Goal: Task Accomplishment & Management: Use online tool/utility

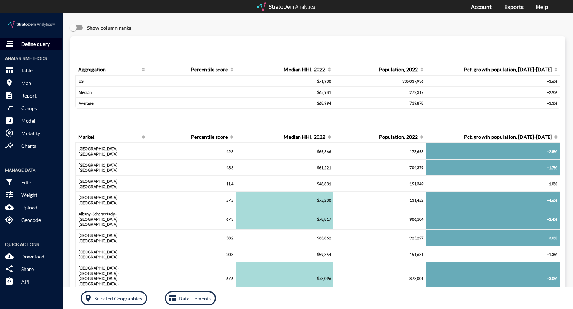
click button "storage Define query"
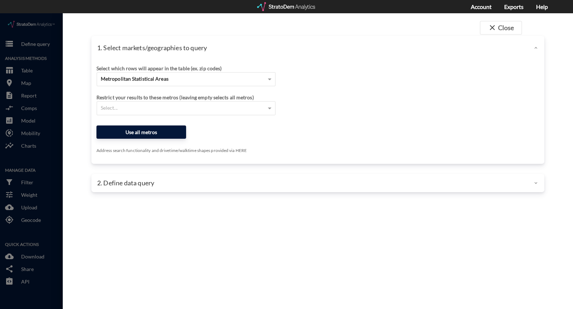
click button "Use all metros"
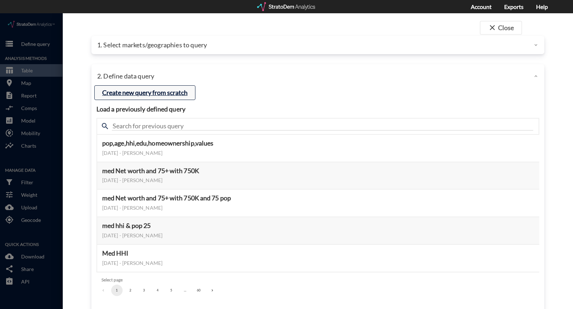
click button "Create new query from scratch"
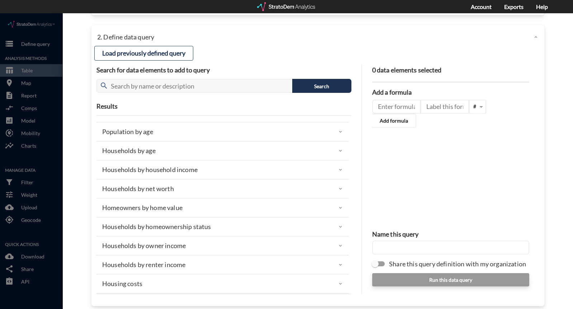
scroll to position [41, 0]
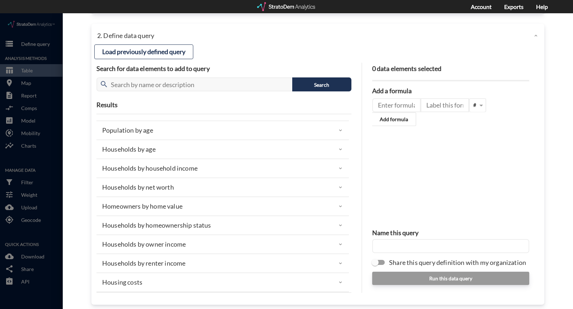
click div "Households by household income"
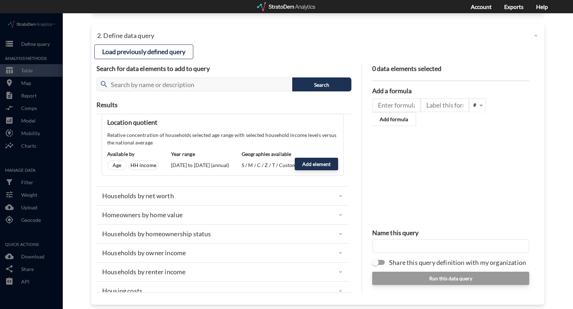
scroll to position [444, 0]
click div "Households by renter income"
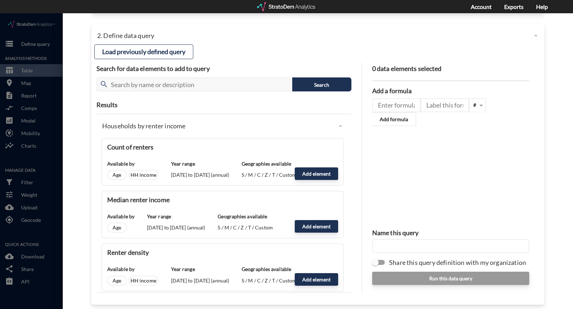
scroll to position [593, 0]
click button "Add element"
type input "RENTER_INCOME"
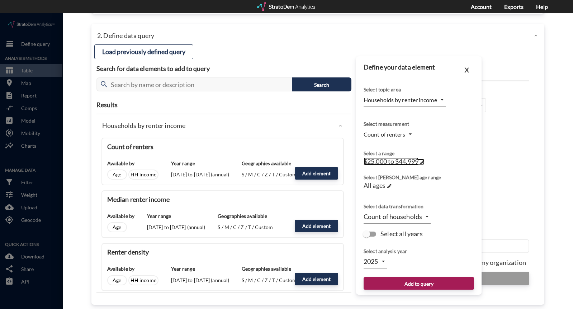
click span
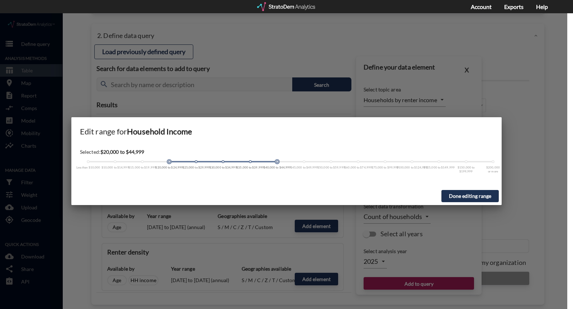
drag, startPoint x: 175, startPoint y: 151, endPoint x: 91, endPoint y: 155, distance: 83.7
click div "Less than $10,000 $10,000 to $14,999 $15,000 to $19,999 $20,000 to $24,999 $25,…"
drag, startPoint x: 279, startPoint y: 151, endPoint x: 94, endPoint y: 157, distance: 184.8
click div "Selected: $10,000 or less Less than $10,000 $10,000 to $14,999 $15,000 to $19,9…"
click button "Done editing range"
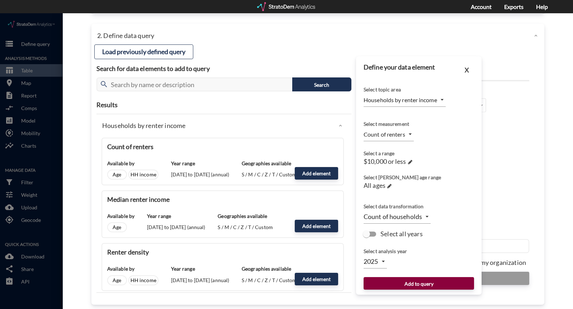
click button "Add to query"
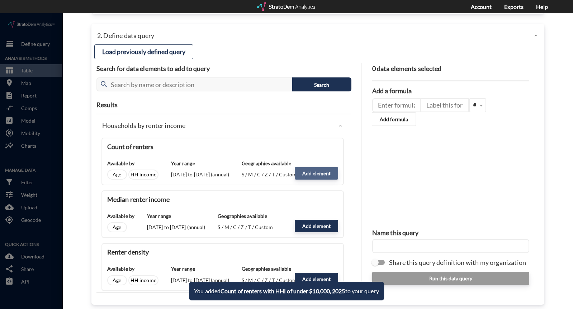
click button "Add element"
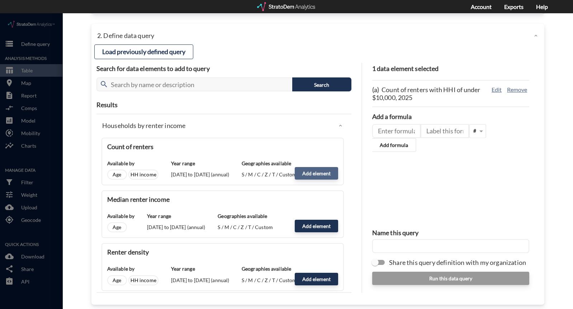
click button "Add element"
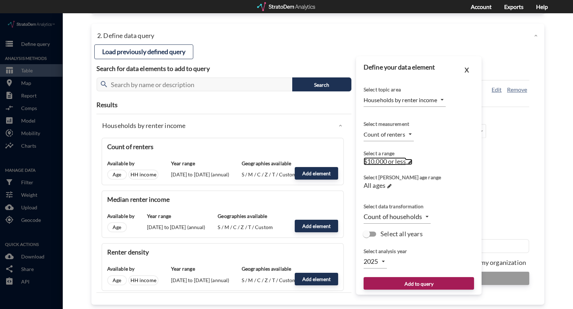
click span
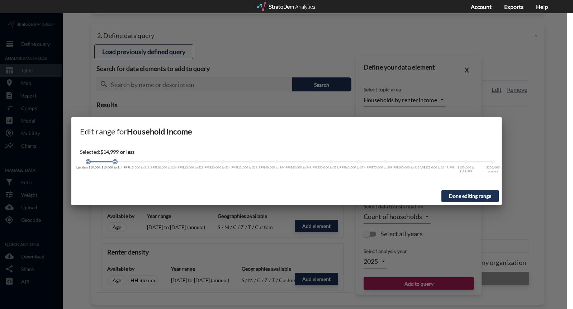
drag, startPoint x: 89, startPoint y: 147, endPoint x: 109, endPoint y: 148, distance: 20.8
click div
drag, startPoint x: 88, startPoint y: 149, endPoint x: 107, endPoint y: 150, distance: 18.7
click div "Less than $10,000 $10,000 to $14,999 $15,000 to $19,999 $20,000 to $24,999 $25,…"
click button "Done editing range"
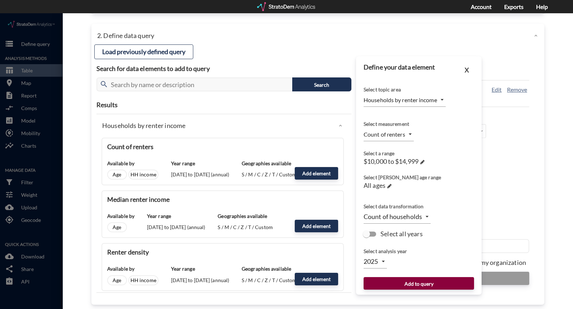
click button "Add to query"
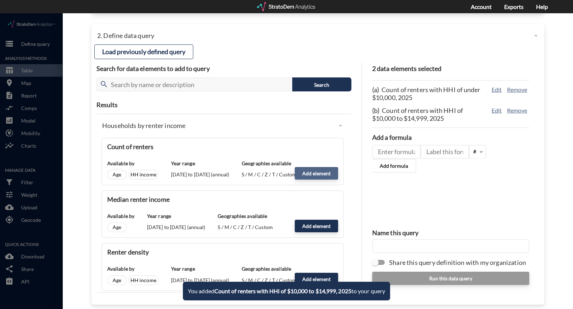
click button "Add element"
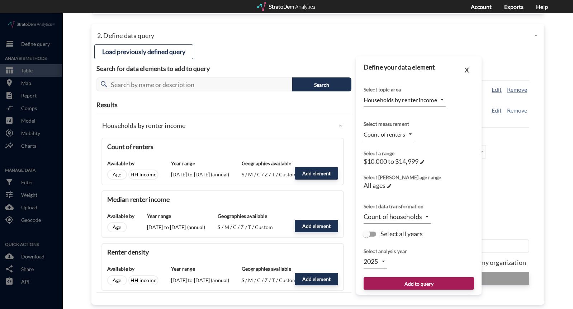
click div "Select a range $10,000 to $14,999 →"
click div "$10,000 to $14,999 →"
click span
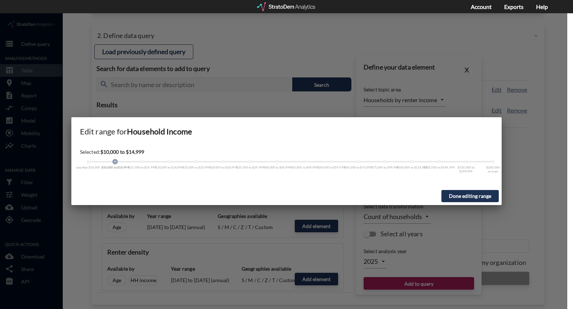
click div "Selected: $10,000 to $14,999 Less than $10,000 $10,000 to $14,999 $15,000 to $1…"
click span
drag, startPoint x: 117, startPoint y: 149, endPoint x: 145, endPoint y: 147, distance: 28.4
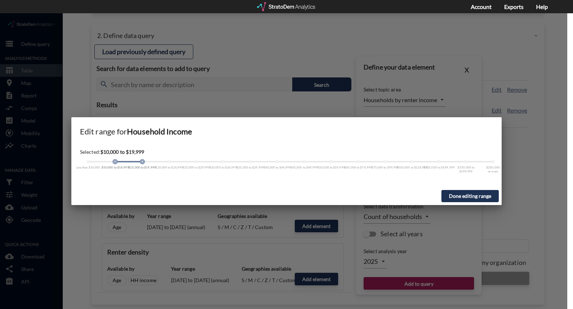
click div "Less than $10,000 $10,000 to $14,999 $15,000 to $19,999 $20,000 to $24,999 $25,…"
drag, startPoint x: 115, startPoint y: 150, endPoint x: 144, endPoint y: 149, distance: 29.1
click div "Less than $10,000 $10,000 to $14,999 $15,000 to $19,999 $20,000 to $24,999 $25,…"
drag, startPoint x: 114, startPoint y: 148, endPoint x: 149, endPoint y: 151, distance: 34.9
click div "Less than $10,000 $10,000 to $14,999 $15,000 to $19,999 $20,000 to $24,999 $25,…"
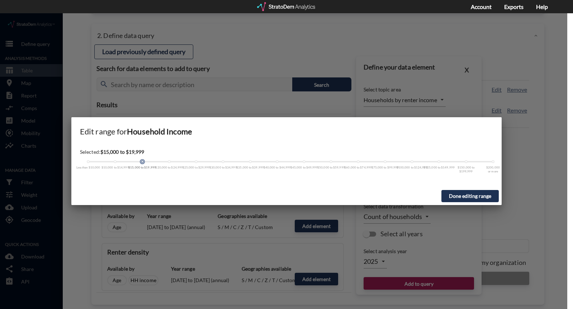
click button "Done editing range"
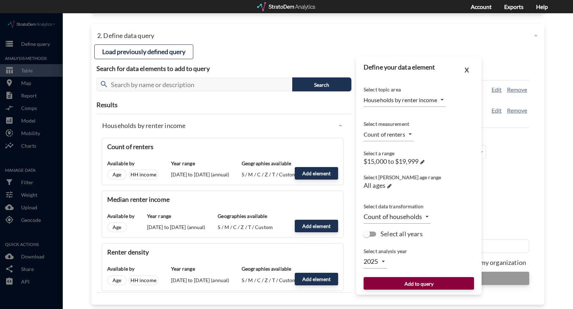
click button "Add to query"
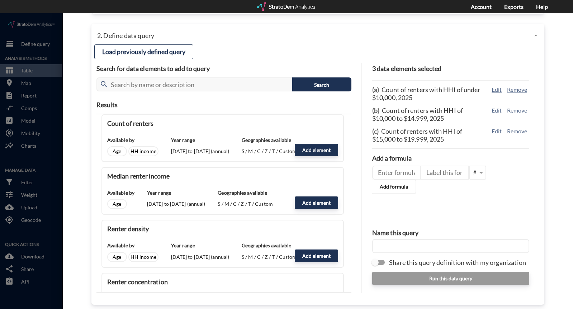
scroll to position [616, 0]
click button "Add element"
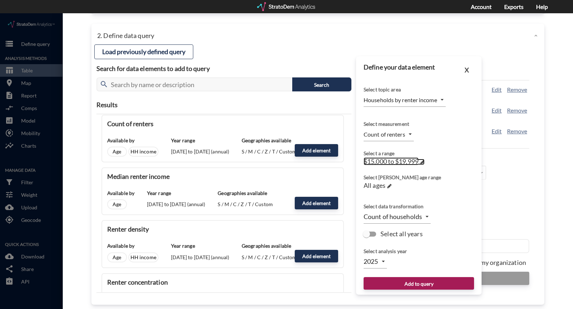
click span
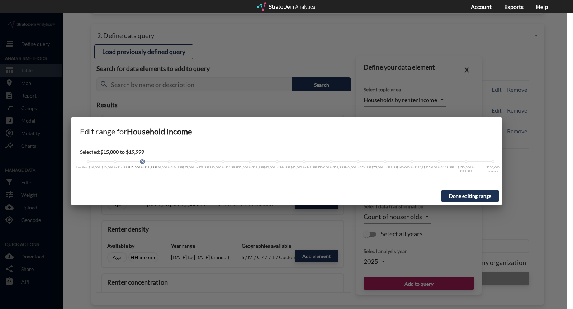
drag, startPoint x: 143, startPoint y: 147, endPoint x: 176, endPoint y: 146, distance: 32.6
click div "Less than $10,000 $10,000 to $14,999 $15,000 to $19,999 $20,000 to $24,999 $25,…"
click span
drag, startPoint x: 143, startPoint y: 150, endPoint x: 166, endPoint y: 150, distance: 23.0
click div "Less than $10,000 $10,000 to $14,999 $15,000 to $19,999 $20,000 to $24,999 $25,…"
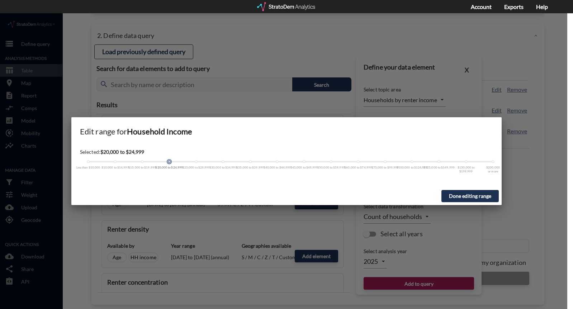
click button "Done editing range"
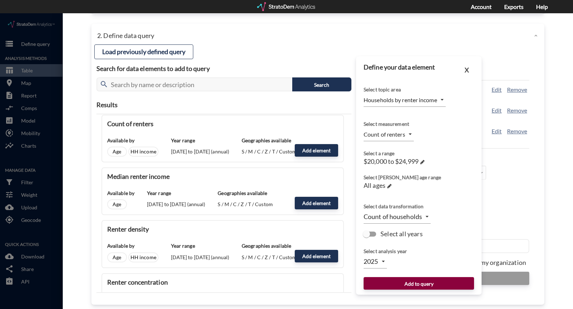
click button "Add to query"
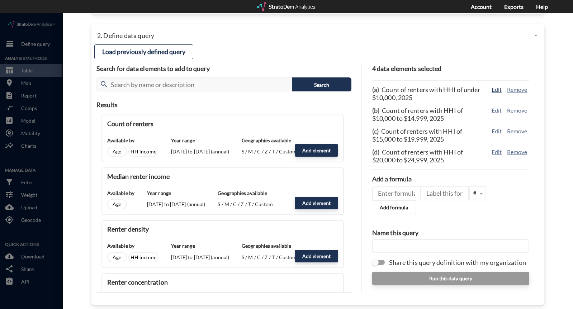
click button "Edit"
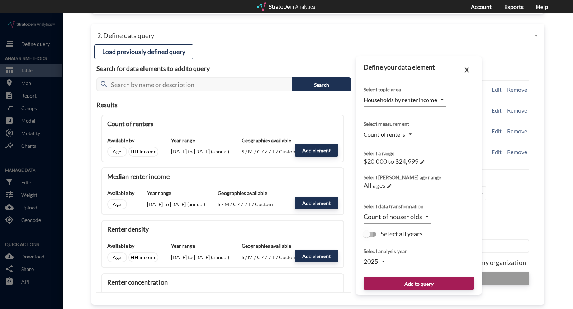
click input "Select all years"
checkbox input "true"
click button "Add to query"
click button "Edit"
click button "X"
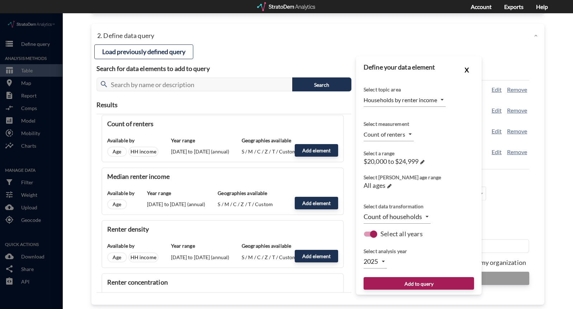
click button "X"
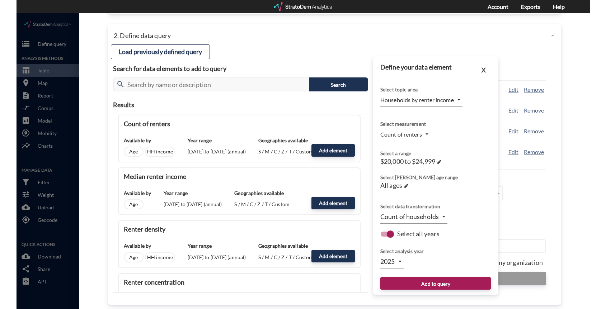
scroll to position [46, 0]
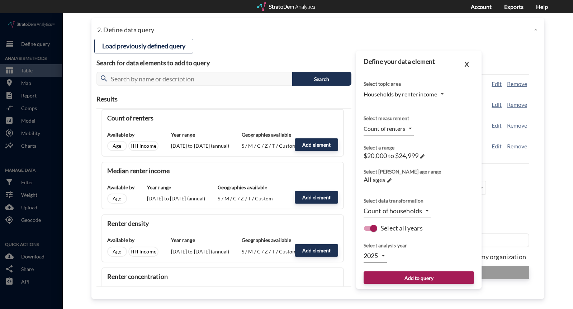
click div "X Define your data element Select topic area Households by renter income RENTER…"
click button "Add to query"
click button "X"
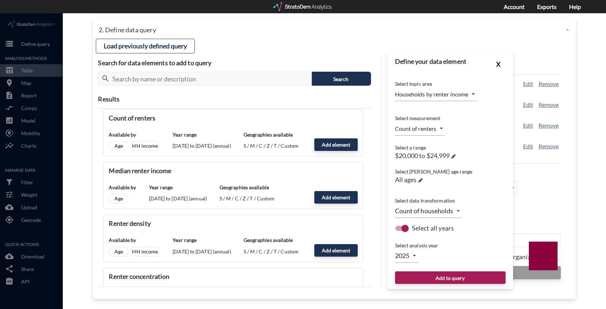
click button "X"
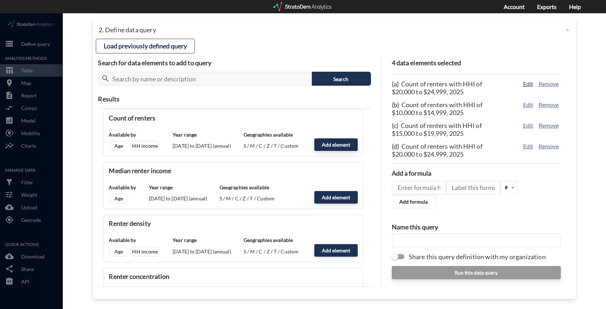
click button "Edit"
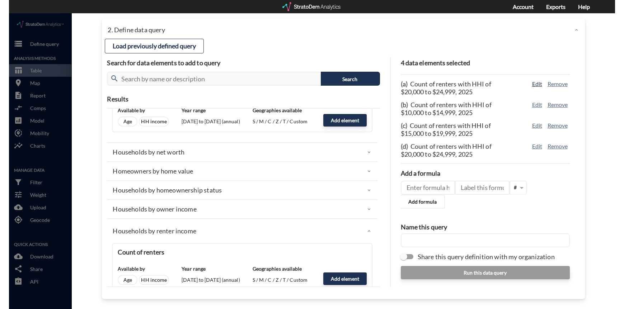
scroll to position [458, 0]
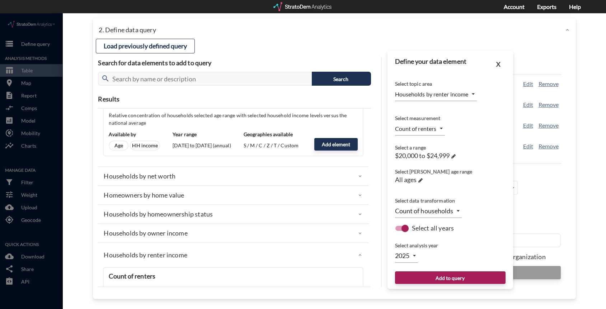
click div "close Close 1. Select markets/geographies to query Select which rows will appea…"
type input "TIME_SERIES_DL"
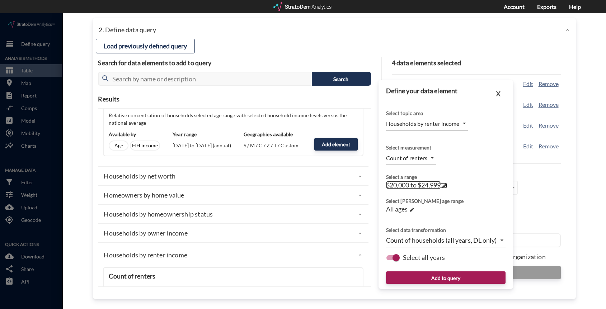
click span
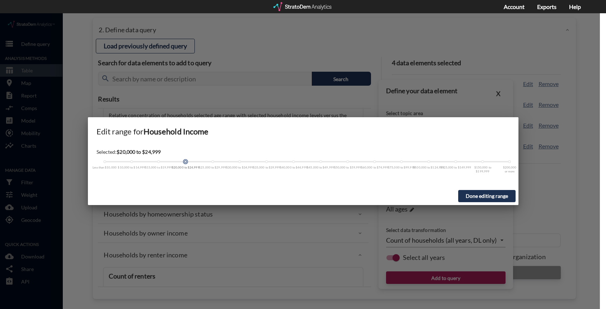
click button "Done editing range"
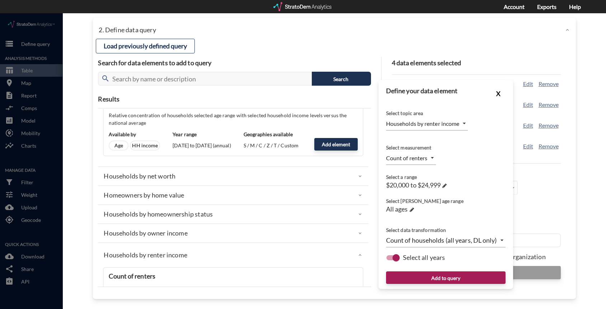
click button "X"
click button "Edit"
click div "X Define your data element Select topic area Households by renter income RENTER…"
click button "Add to query"
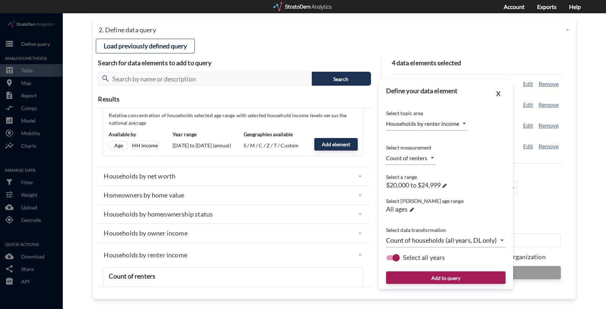
click div "close Close 1. Select markets/geographies to query Select which rows will appea…"
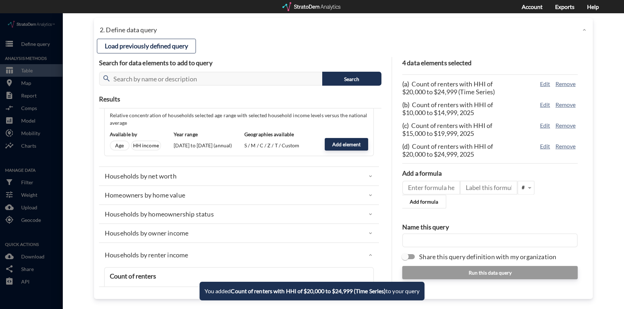
click div "close Close 1. Select markets/geographies to query Select which rows will appea…"
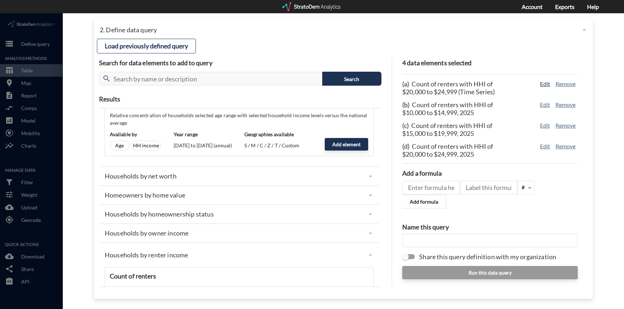
click button "Edit"
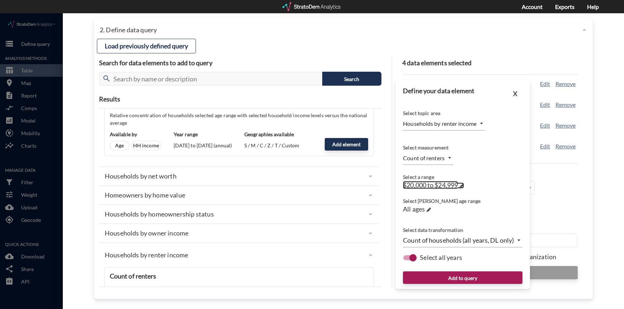
click span
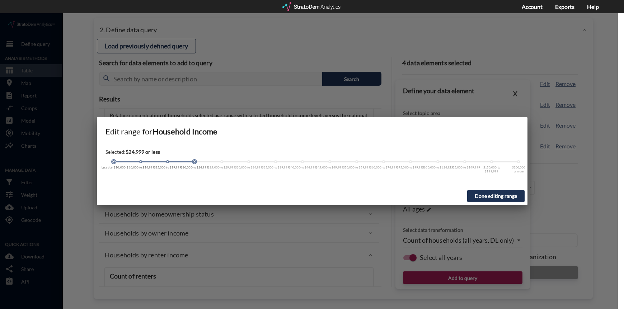
drag, startPoint x: 194, startPoint y: 148, endPoint x: 68, endPoint y: 138, distance: 126.7
click div "Edit range for Household Income Selected: $24,999 or less Less than $10,000 $10…"
click button "Done editing range"
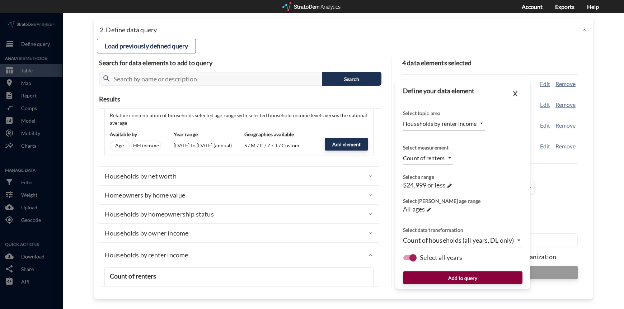
click button "Add to query"
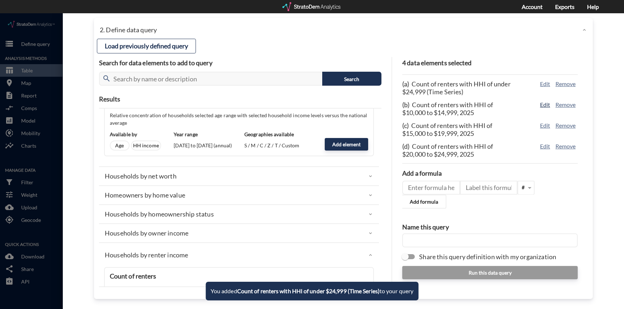
click button "Edit"
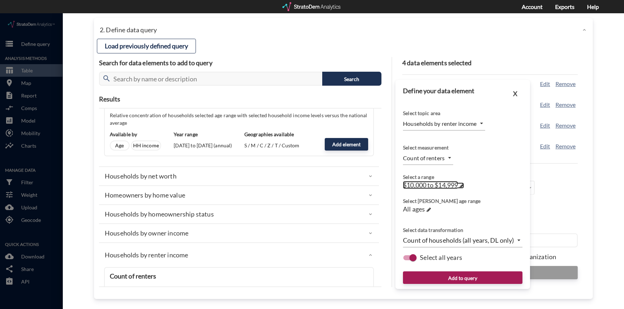
click span
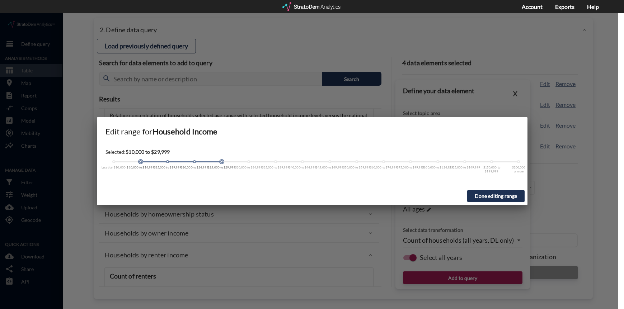
drag, startPoint x: 143, startPoint y: 147, endPoint x: 218, endPoint y: 149, distance: 75.0
click div "Less than $10,000 $10,000 to $14,999 $15,000 to $19,999 $20,000 to $24,999 $25,…"
drag, startPoint x: 142, startPoint y: 150, endPoint x: 182, endPoint y: 148, distance: 40.3
click div "Less than $10,000 $10,000 to $14,999 $15,000 to $19,999 $20,000 to $24,999 $25,…"
drag, startPoint x: 140, startPoint y: 149, endPoint x: 214, endPoint y: 146, distance: 73.9
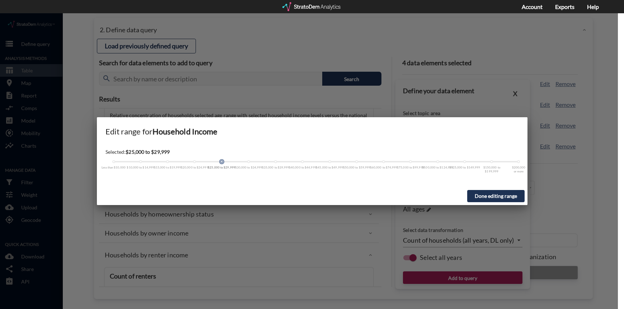
click div "Less than $10,000 $10,000 to $14,999 $15,000 to $19,999 $20,000 to $24,999 $25,…"
drag, startPoint x: 220, startPoint y: 147, endPoint x: 256, endPoint y: 146, distance: 36.2
click div "Less than $10,000 $10,000 to $14,999 $15,000 to $19,999 $20,000 to $24,999 $25,…"
drag, startPoint x: 222, startPoint y: 148, endPoint x: 323, endPoint y: 144, distance: 100.9
click div "Selected: $25,000 to $49,999 Less than $10,000 $10,000 to $14,999 $15,000 to $1…"
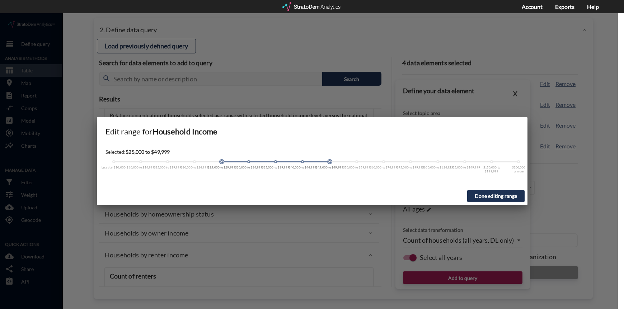
click button "Done editing range"
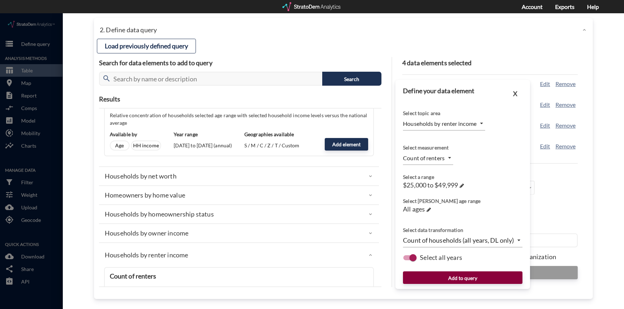
click button "Add to query"
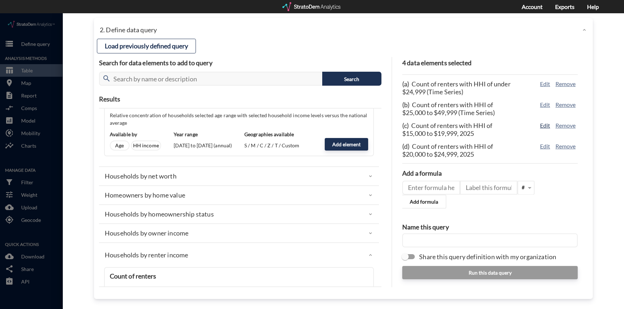
click button "Edit"
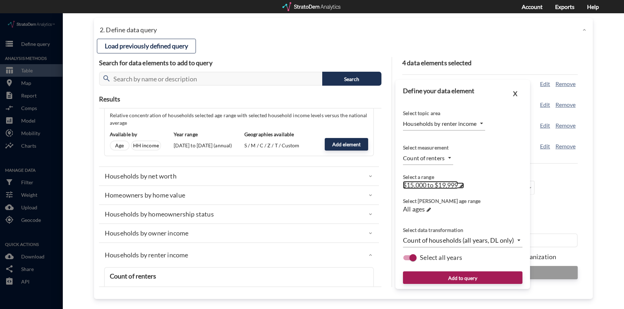
click span
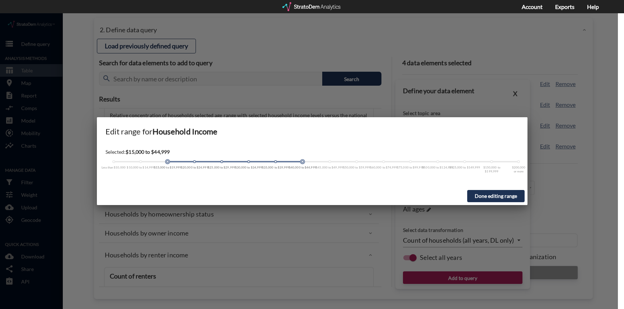
drag, startPoint x: 166, startPoint y: 148, endPoint x: 291, endPoint y: 130, distance: 125.8
click div "Edit range for Household Income Selected: $15,000 to $44,999 Less than $10,000 …"
drag, startPoint x: 168, startPoint y: 148, endPoint x: 292, endPoint y: 147, distance: 124.5
click div "Less than $10,000 $10,000 to $14,999 $15,000 to $19,999 $20,000 to $24,999 $25,…"
drag, startPoint x: 303, startPoint y: 147, endPoint x: 350, endPoint y: 146, distance: 47.0
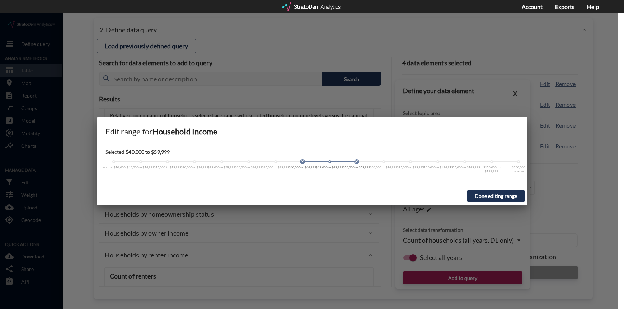
click div "Less than $10,000 $10,000 to $14,999 $15,000 to $19,999 $20,000 to $24,999 $25,…"
drag, startPoint x: 301, startPoint y: 150, endPoint x: 331, endPoint y: 148, distance: 29.5
click div "Less than $10,000 $10,000 to $14,999 $15,000 to $19,999 $20,000 to $24,999 $25,…"
click span
drag, startPoint x: 331, startPoint y: 148, endPoint x: 354, endPoint y: 148, distance: 23.7
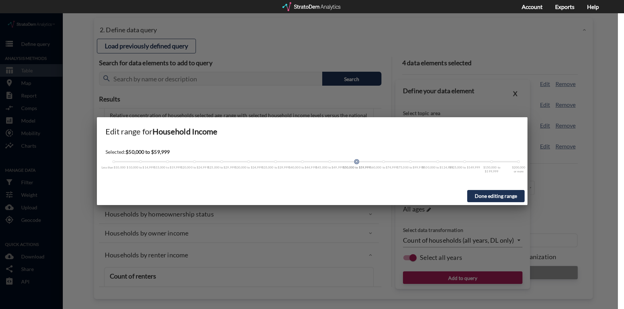
click div
click button "Done editing range"
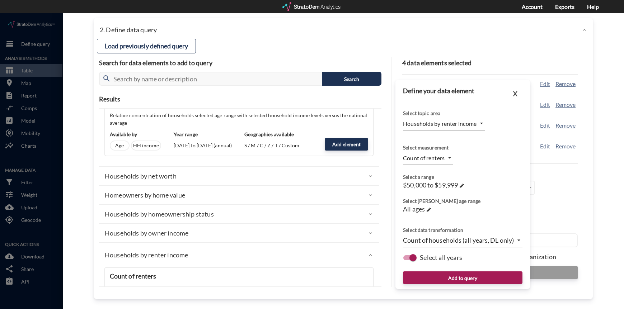
click div "X Define your data element Select topic area Households by renter income RENTER…"
click button "Add to query"
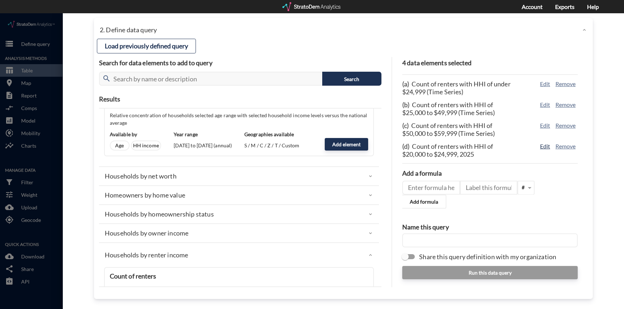
click button "Edit"
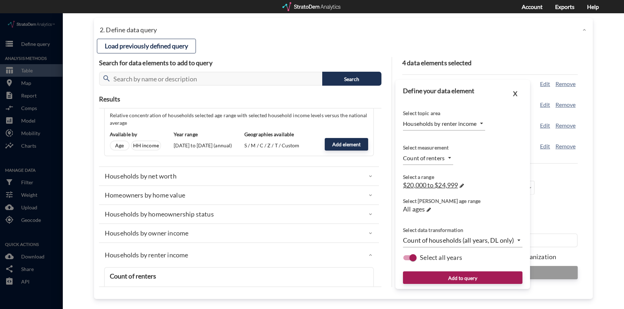
click div "$20,000 to $24,999 →"
click span
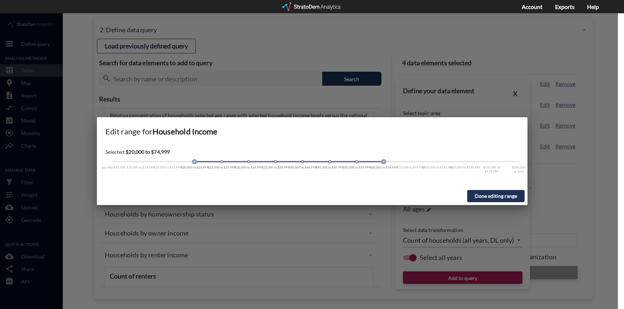
drag, startPoint x: 194, startPoint y: 149, endPoint x: 391, endPoint y: 142, distance: 197.1
click div "Selected: $20,000 to $74,999 Less than $10,000 $10,000 to $14,999 $15,000 to $1…"
drag, startPoint x: 195, startPoint y: 147, endPoint x: 388, endPoint y: 162, distance: 193.6
click div "Selected: $20,000 to $74,999 Less than $10,000 $10,000 to $14,999 $15,000 to $1…"
drag, startPoint x: 195, startPoint y: 149, endPoint x: 384, endPoint y: 143, distance: 188.7
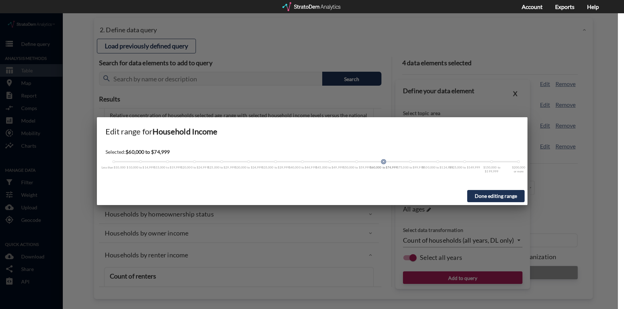
click div "Selected: $60,000 to $74,999 Less than $10,000 $10,000 to $14,999 $15,000 to $1…"
click button "Done editing range"
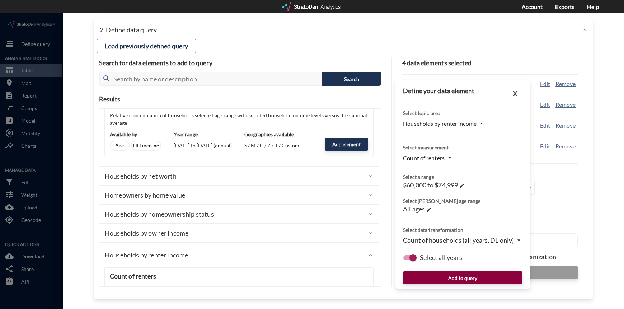
click button "Add to query"
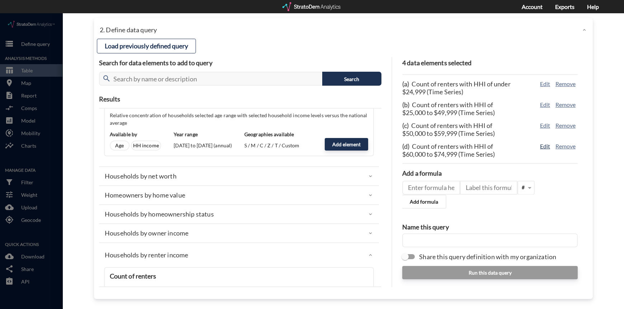
click button "Edit"
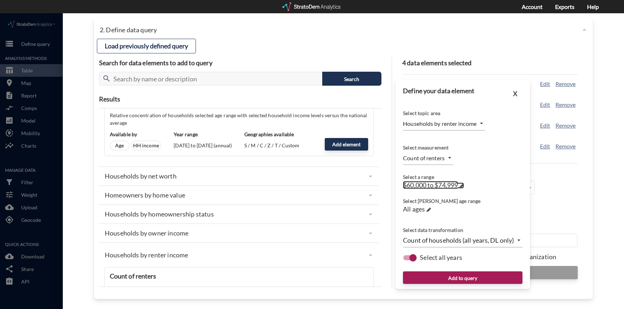
click span
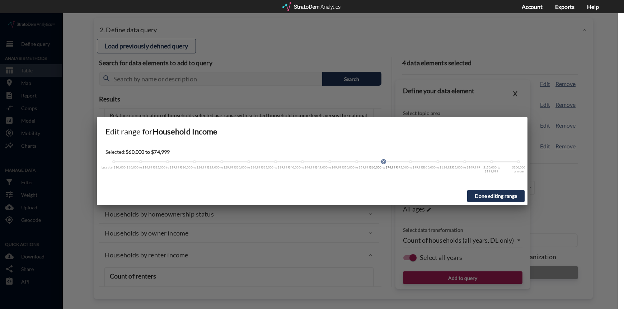
click button "Done editing range"
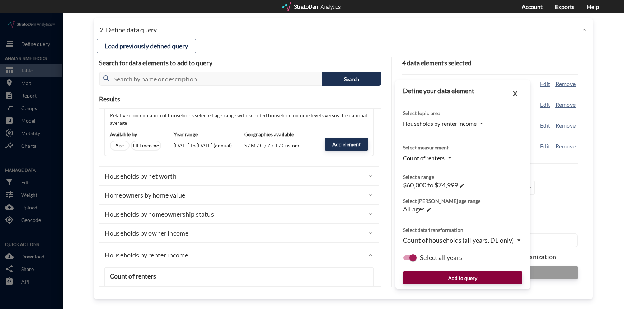
click button "Add to query"
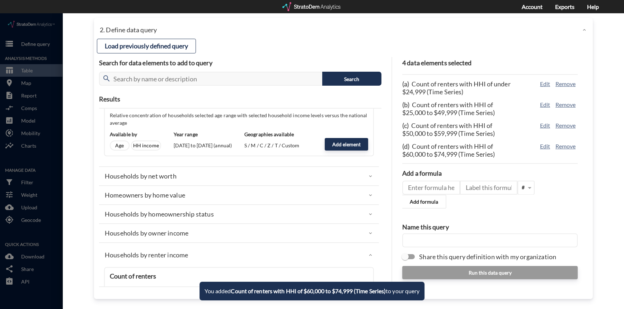
click div "Load a previously defined query Create new query from scratch search pop,age,hh…"
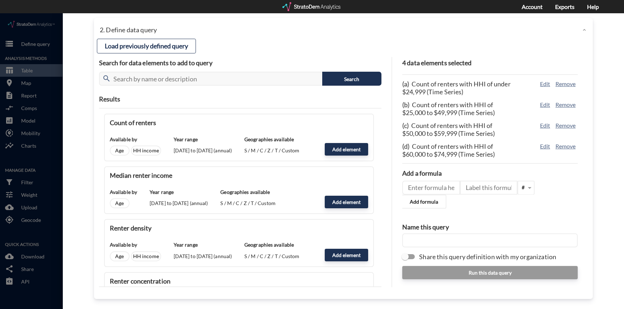
scroll to position [612, 0]
click button "Add element"
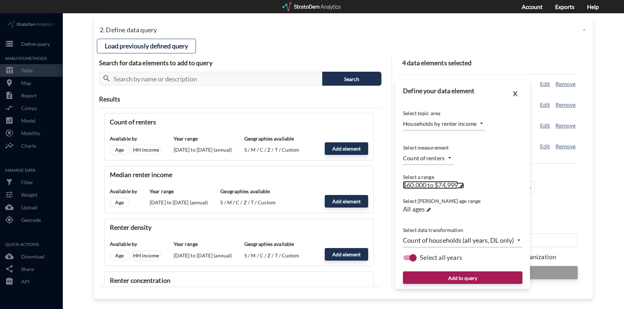
click span
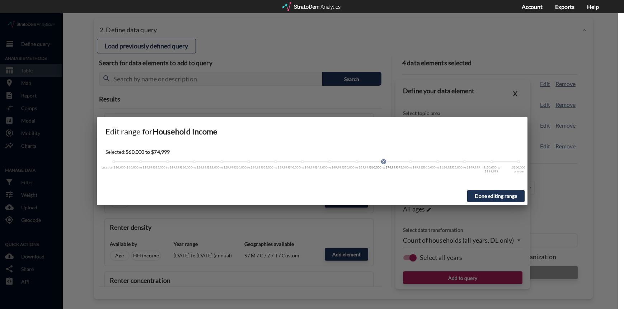
drag, startPoint x: 383, startPoint y: 146, endPoint x: 412, endPoint y: 147, distance: 28.7
click div "Selected: $60,000 to $74,999 Less than $10,000 $10,000 to $14,999 $15,000 to $1…"
drag, startPoint x: 383, startPoint y: 149, endPoint x: 407, endPoint y: 150, distance: 24.8
click div "Less than $10,000 $10,000 to $14,999 $15,000 to $19,999 $20,000 to $24,999 $25,…"
drag, startPoint x: 383, startPoint y: 147, endPoint x: 415, endPoint y: 145, distance: 32.8
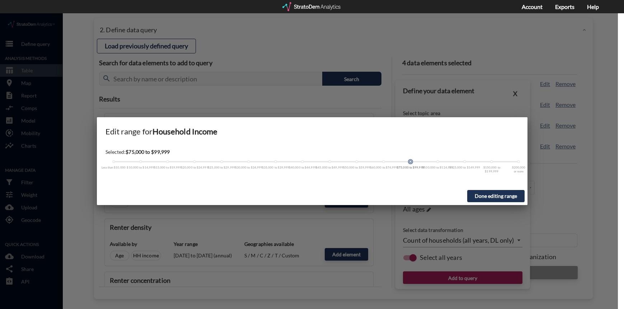
click div "Selected: $75,000 to $99,999 Less than $10,000 $10,000 to $14,999 $15,000 to $1…"
click button "Done editing range"
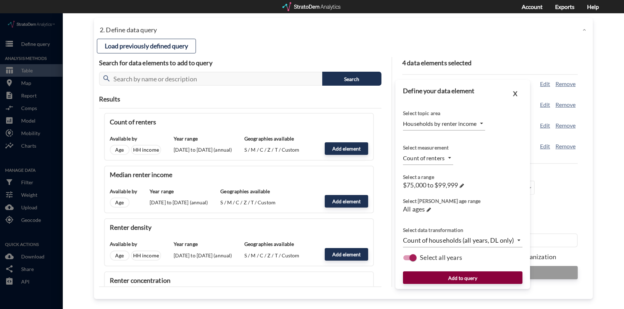
click button "Add to query"
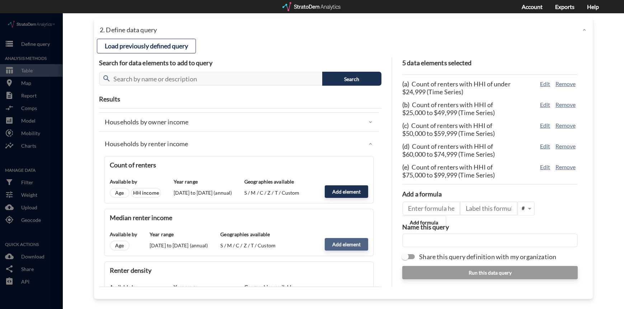
scroll to position [577, 0]
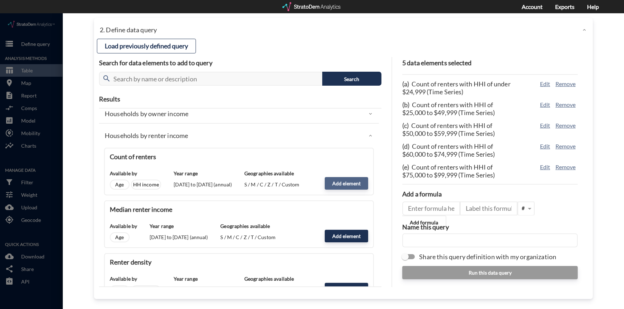
click button "Add element"
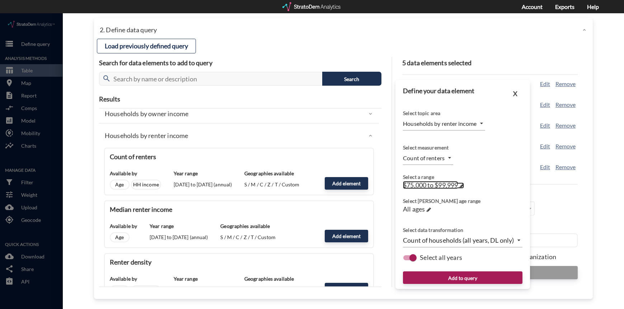
click span
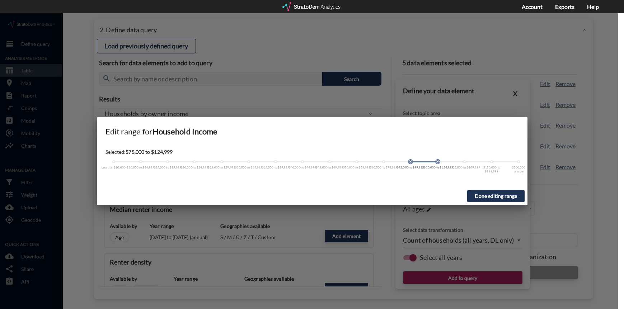
drag, startPoint x: 411, startPoint y: 147, endPoint x: 437, endPoint y: 147, distance: 26.5
click div
drag, startPoint x: 410, startPoint y: 148, endPoint x: 433, endPoint y: 149, distance: 22.3
click div "Less than $10,000 $10,000 to $14,999 $15,000 to $19,999 $20,000 to $24,999 $25,…"
click button "Done editing range"
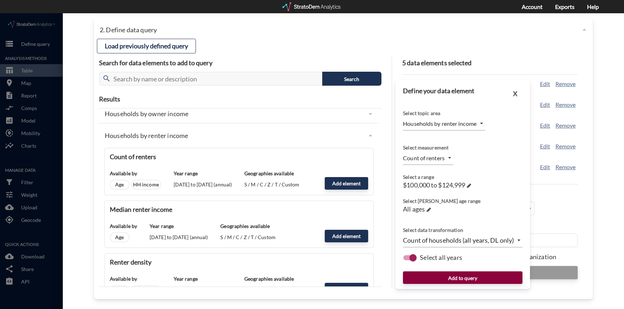
click button "Add to query"
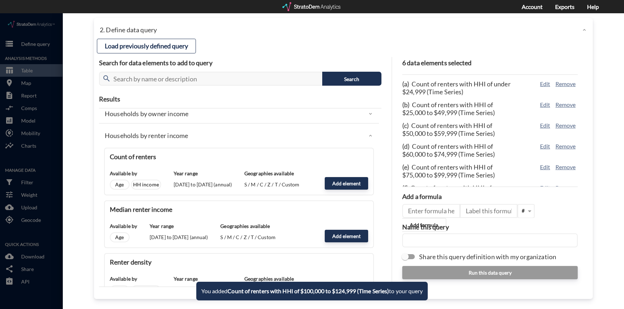
scroll to position [18, 0]
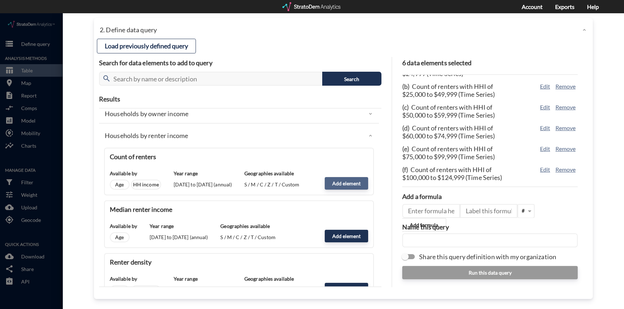
click button "Add element"
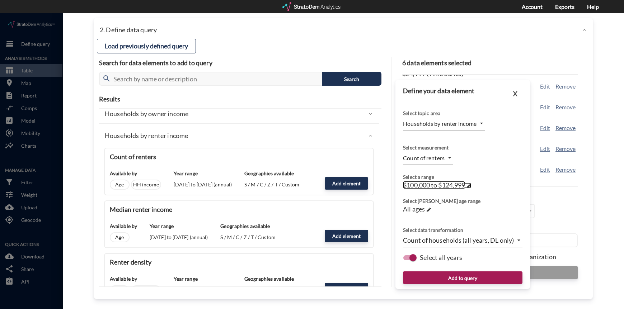
click span
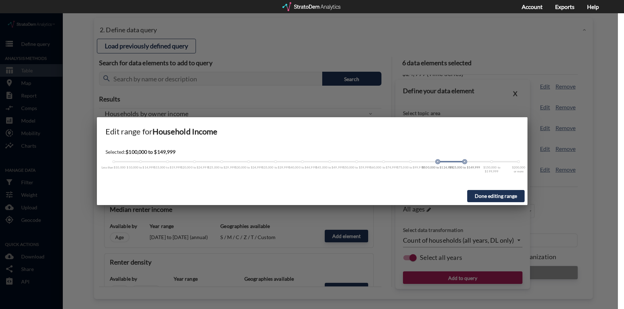
drag, startPoint x: 438, startPoint y: 147, endPoint x: 461, endPoint y: 145, distance: 23.1
click div "Selected: $100,000 to $149,999 Less than $10,000 $10,000 to $14,999 $15,000 to …"
drag, startPoint x: 438, startPoint y: 148, endPoint x: 457, endPoint y: 147, distance: 19.4
click div "Less than $10,000 $10,000 to $14,999 $15,000 to $19,999 $20,000 to $24,999 $25,…"
click button "Done editing range"
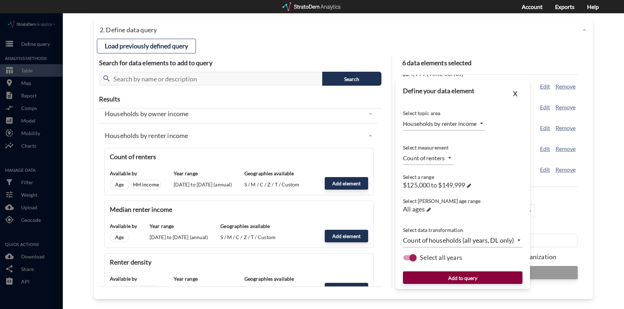
click button "Add to query"
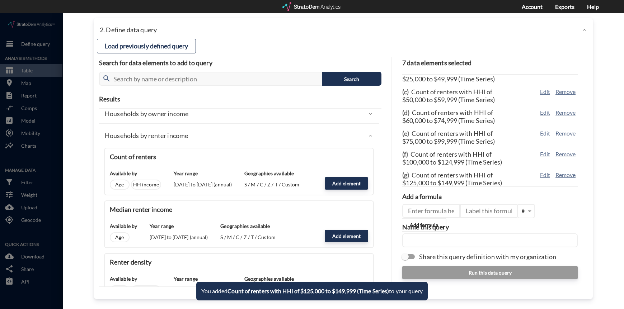
scroll to position [39, 0]
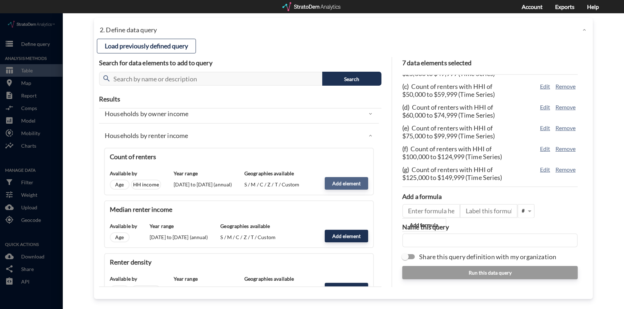
click button "Add element"
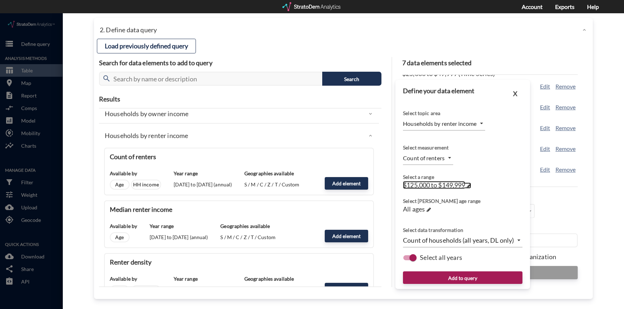
click span
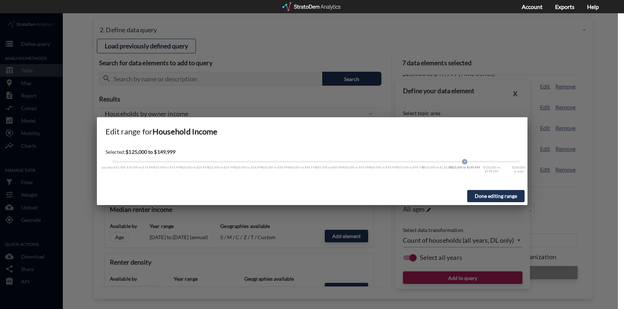
drag, startPoint x: 465, startPoint y: 146, endPoint x: 487, endPoint y: 146, distance: 21.9
click div "Selected: $125,000 to $149,999 Less than $10,000 $10,000 to $14,999 $15,000 to …"
click div
drag, startPoint x: 463, startPoint y: 147, endPoint x: 493, endPoint y: 151, distance: 30.3
click div "Less than $10,000 $10,000 to $14,999 $15,000 to $19,999 $20,000 to $24,999 $25,…"
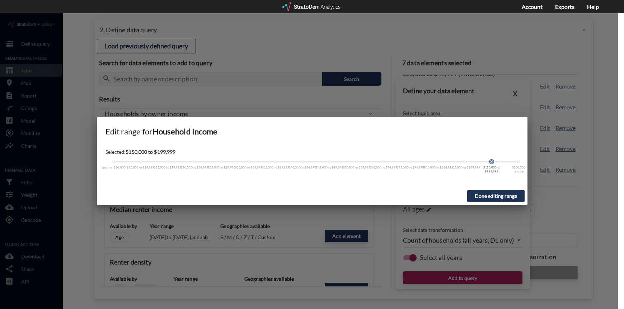
drag, startPoint x: 464, startPoint y: 147, endPoint x: 486, endPoint y: 150, distance: 22.7
click div "Less than $10,000 $10,000 to $14,999 $15,000 to $19,999 $20,000 to $24,999 $25,…"
click button "Done editing range"
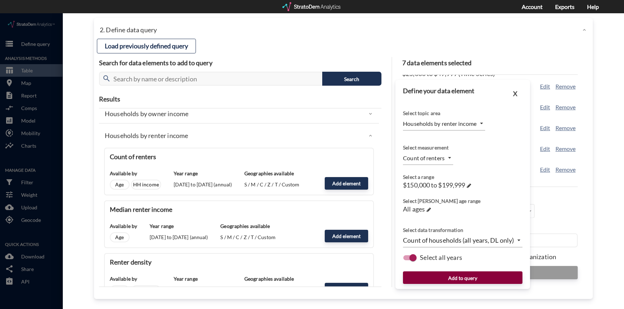
click button "Add to query"
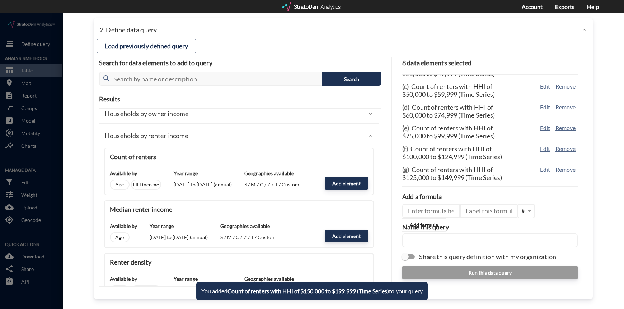
scroll to position [60, 0]
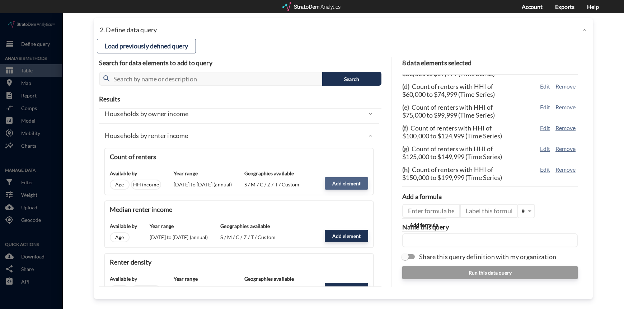
click button "Add element"
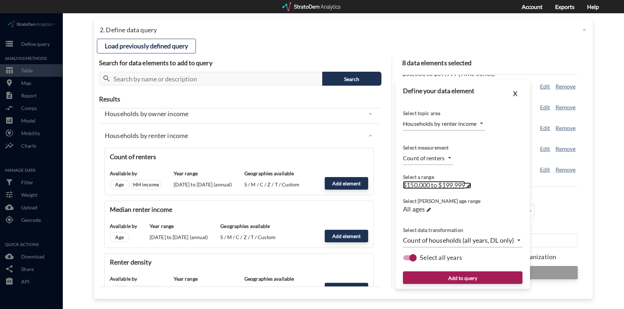
click link "$150,000 to $199,999 →"
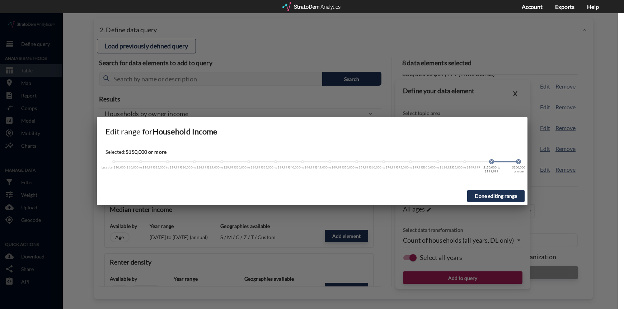
drag, startPoint x: 492, startPoint y: 148, endPoint x: 514, endPoint y: 145, distance: 22.1
click div "Selected: $150,000 or more Less than $10,000 $10,000 to $14,999 $15,000 to $19,…"
drag, startPoint x: 491, startPoint y: 147, endPoint x: 523, endPoint y: 143, distance: 32.1
click div "Selected: $150,000 or more Less than $10,000 $10,000 to $14,999 $15,000 to $19,…"
drag, startPoint x: 490, startPoint y: 147, endPoint x: 525, endPoint y: 156, distance: 36.0
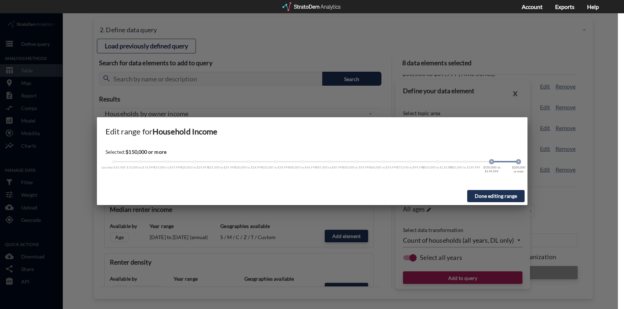
click div "Selected: $150,000 or more Less than $10,000 $10,000 to $14,999 $15,000 to $19,…"
drag, startPoint x: 491, startPoint y: 147, endPoint x: 532, endPoint y: 154, distance: 40.7
click div "Edit range for Household Income Selected: $150,000 or more Less than $10,000 $1…"
click button "Done editing range"
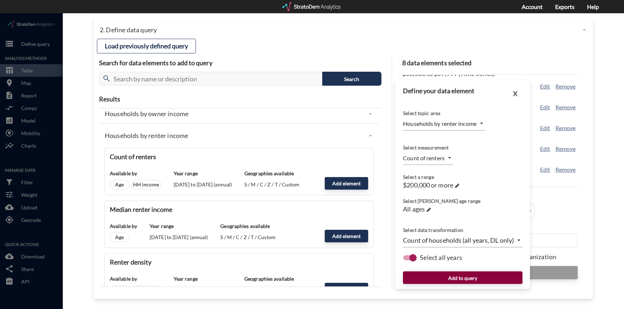
click button "Add to query"
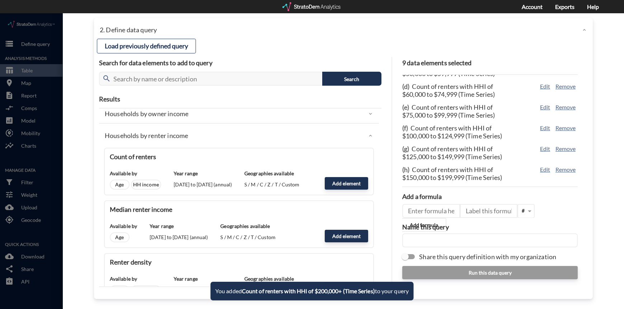
click input "text"
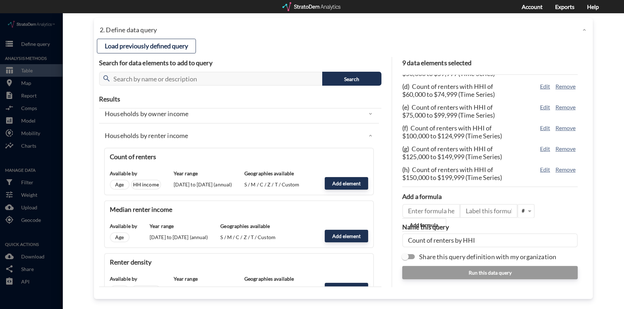
click input "Count of renters by HHI"
click div "close Close 1. Select markets/geographies to query Select which rows will appea…"
click input "Count of renters by HHI"
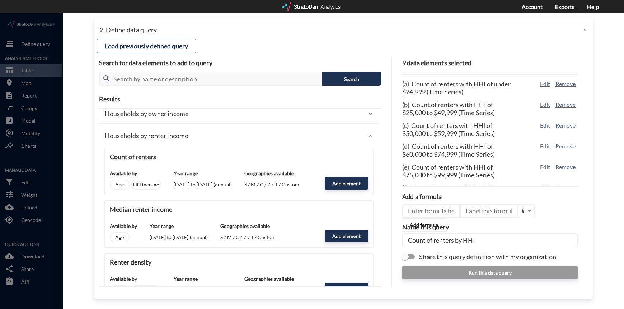
scroll to position [81, 0]
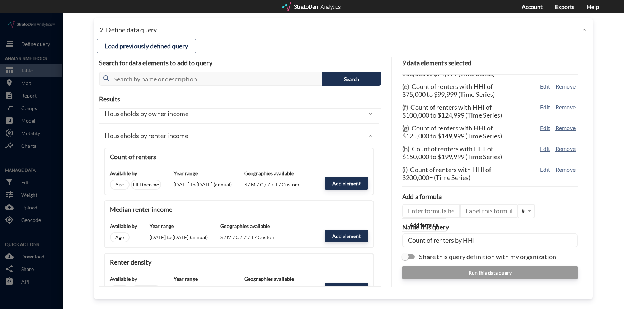
click div
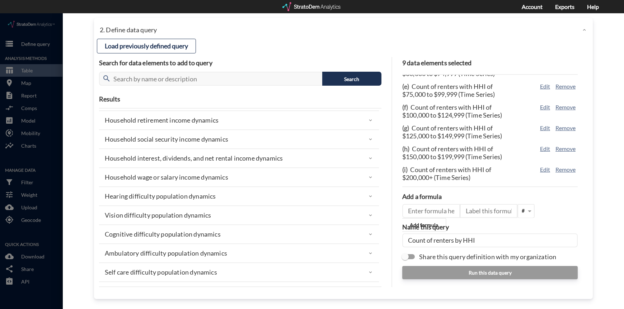
scroll to position [743, 0]
click input "Count of renters by HHI"
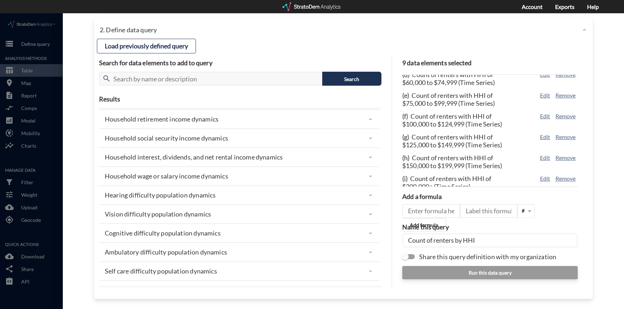
scroll to position [81, 0]
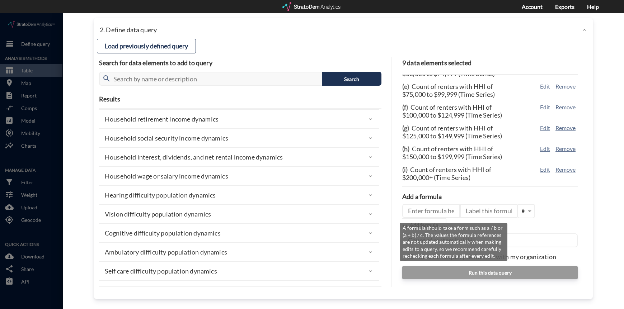
type input "Count of renters by HHI"
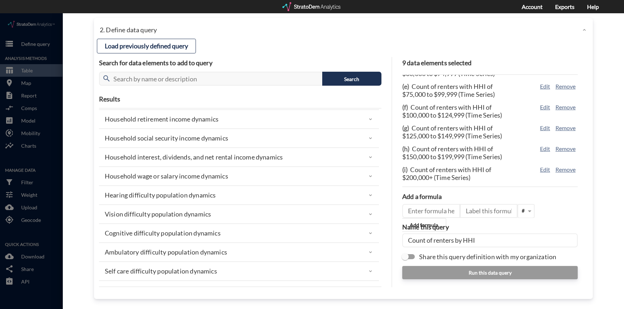
drag, startPoint x: 493, startPoint y: 228, endPoint x: 402, endPoint y: 228, distance: 90.4
click input "Count of renters by HHI"
type input "Count of Renters by HHI"
click div "close Close 1. Select markets/geographies to query Select which rows will appea…"
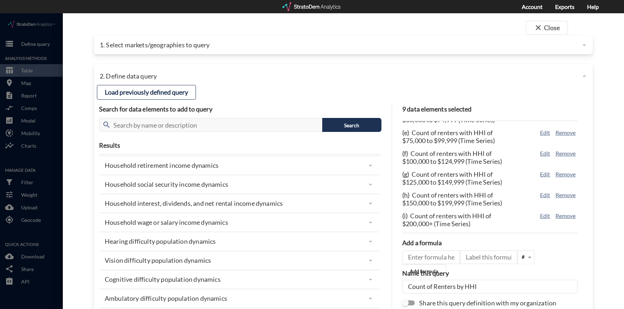
click div "1. Select markets/geographies to query"
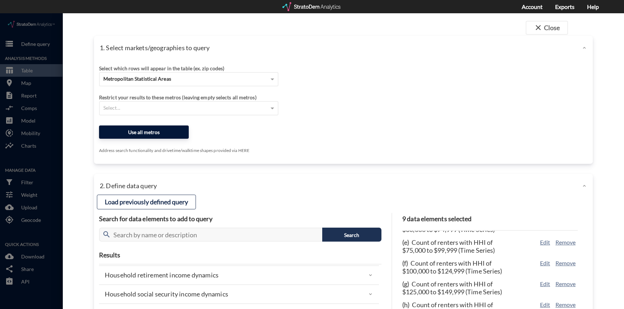
click button "Use all metros"
click p "Address search functionality and drivetime/walktime shapes provided via HERE"
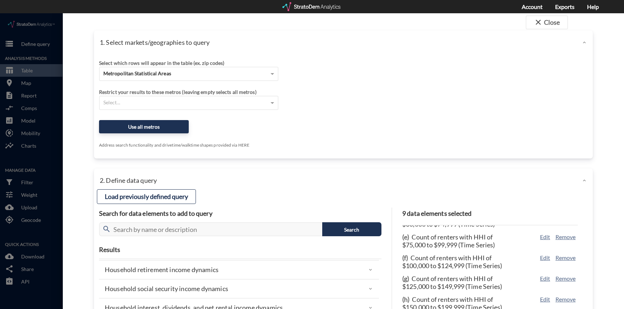
scroll to position [6, 0]
click div "Select which rows will appear in the table (ex. zip codes) Metropolitan Statist…"
click div "Metropolitan Statistical Areas"
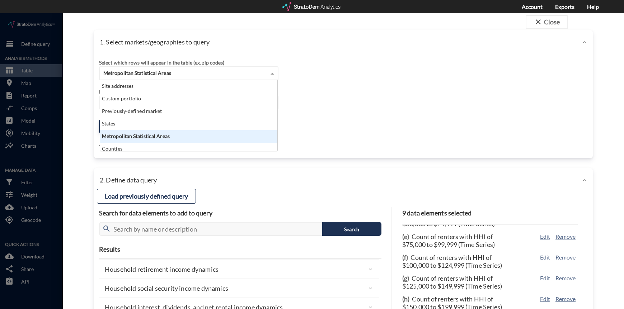
scroll to position [66, 173]
click div "Metropolitan Statistical Areas"
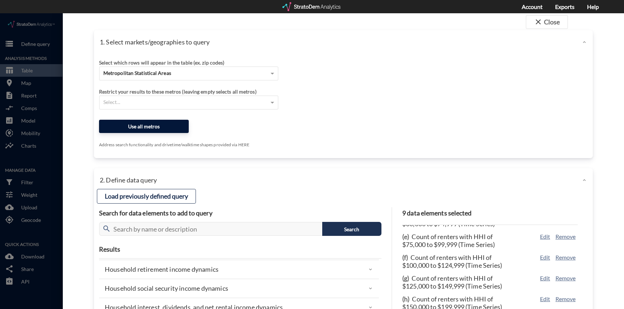
click button "Use all metros"
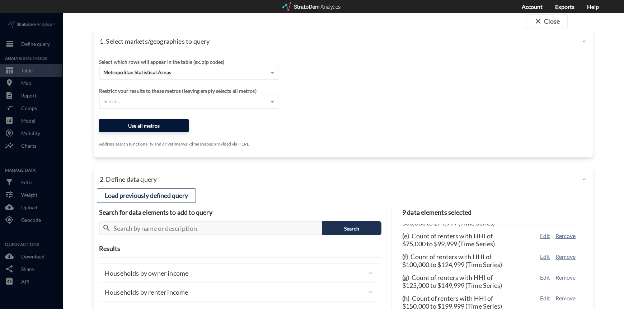
scroll to position [6, 0]
click button "Use all metros"
click div "close Close 1. Select markets/geographies to query Select which rows will appea…"
drag, startPoint x: 591, startPoint y: 180, endPoint x: 486, endPoint y: 206, distance: 107.4
click div "close Close 1. Select markets/geographies to query Select which rows will appea…"
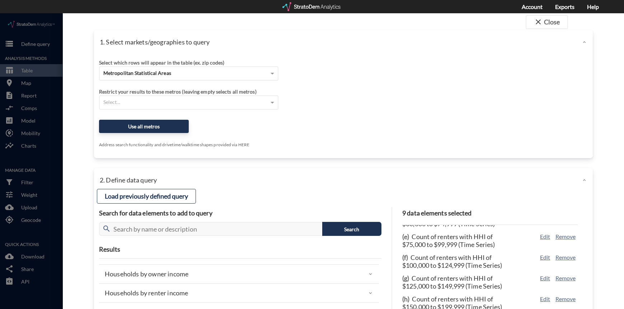
click div "close Close 1. Select markets/geographies to query Select which rows will appea…"
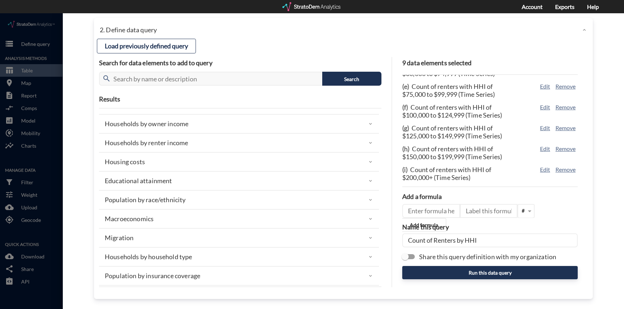
scroll to position [46, 0]
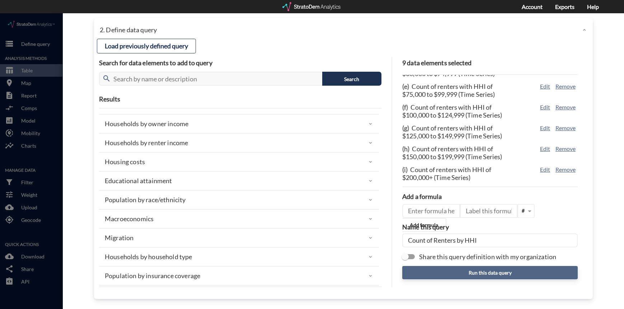
click button "Run this data query"
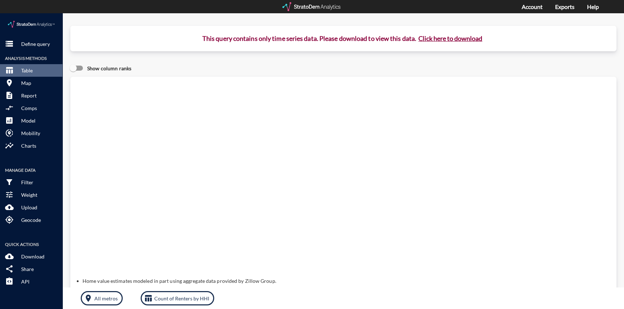
click button "Click here to download"
drag, startPoint x: 468, startPoint y: 24, endPoint x: 461, endPoint y: 24, distance: 6.8
click button "Click here to download"
click div "This query contains only time series data. Please download to view this data. C…"
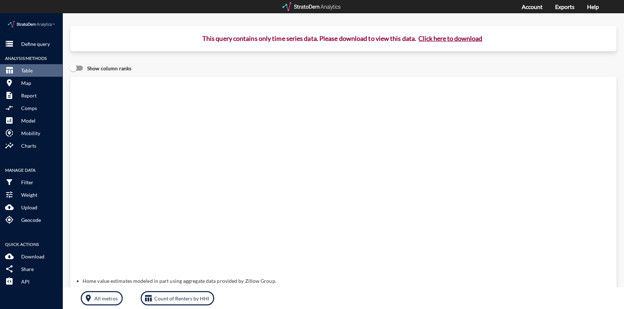
click button "Click here to download"
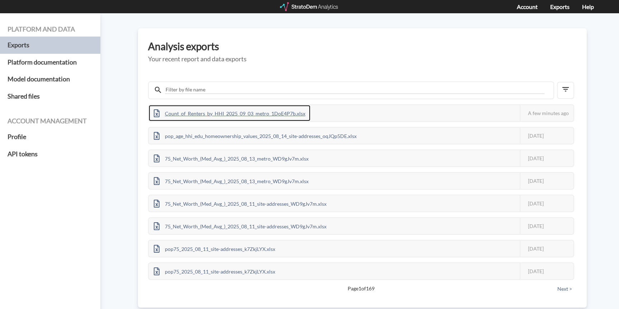
click at [260, 110] on div "Count_of_Renters_by_HHI_2025_09_03_metro_1DoE4P7b.xlsx" at bounding box center [230, 113] width 162 height 16
click at [264, 117] on div "Count_of_Renters_by_HHI_2025_09_03_metro_1DoE4P7b.xlsx" at bounding box center [230, 113] width 162 height 16
click at [603, 53] on div "Platform and data Exports Platform documentation Model documentation Shared fil…" at bounding box center [309, 161] width 619 height 296
click at [274, 114] on div "Count_of_Renters_by_HHI_2025_09_03_metro_1DoE4P7b.xlsx" at bounding box center [230, 113] width 162 height 16
click at [599, 76] on div "Platform and data Exports Platform documentation Model documentation Shared fil…" at bounding box center [309, 161] width 619 height 296
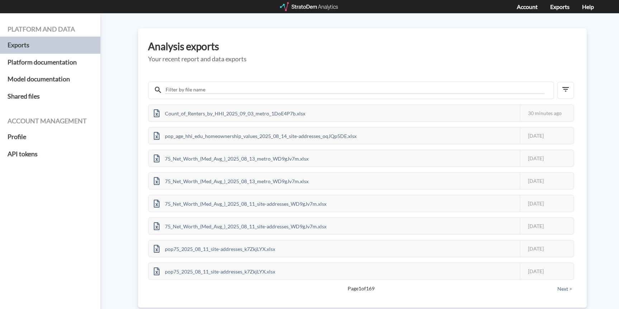
click at [590, 24] on div "Platform and data Exports Platform documentation Model documentation Shared fil…" at bounding box center [309, 161] width 619 height 296
